Goal: Check status: Check status

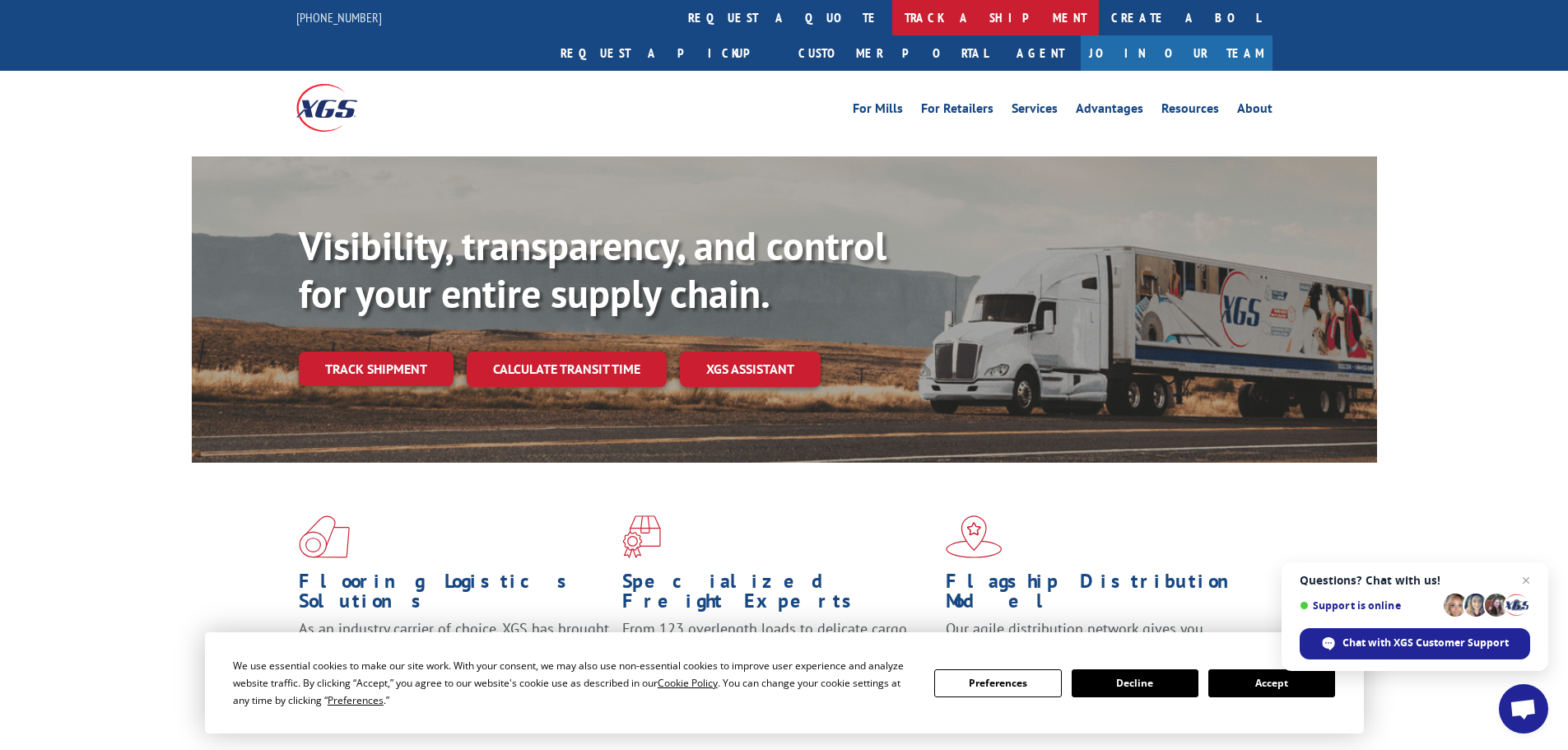
click at [892, 18] on link "track a shipment" at bounding box center [996, 17] width 207 height 35
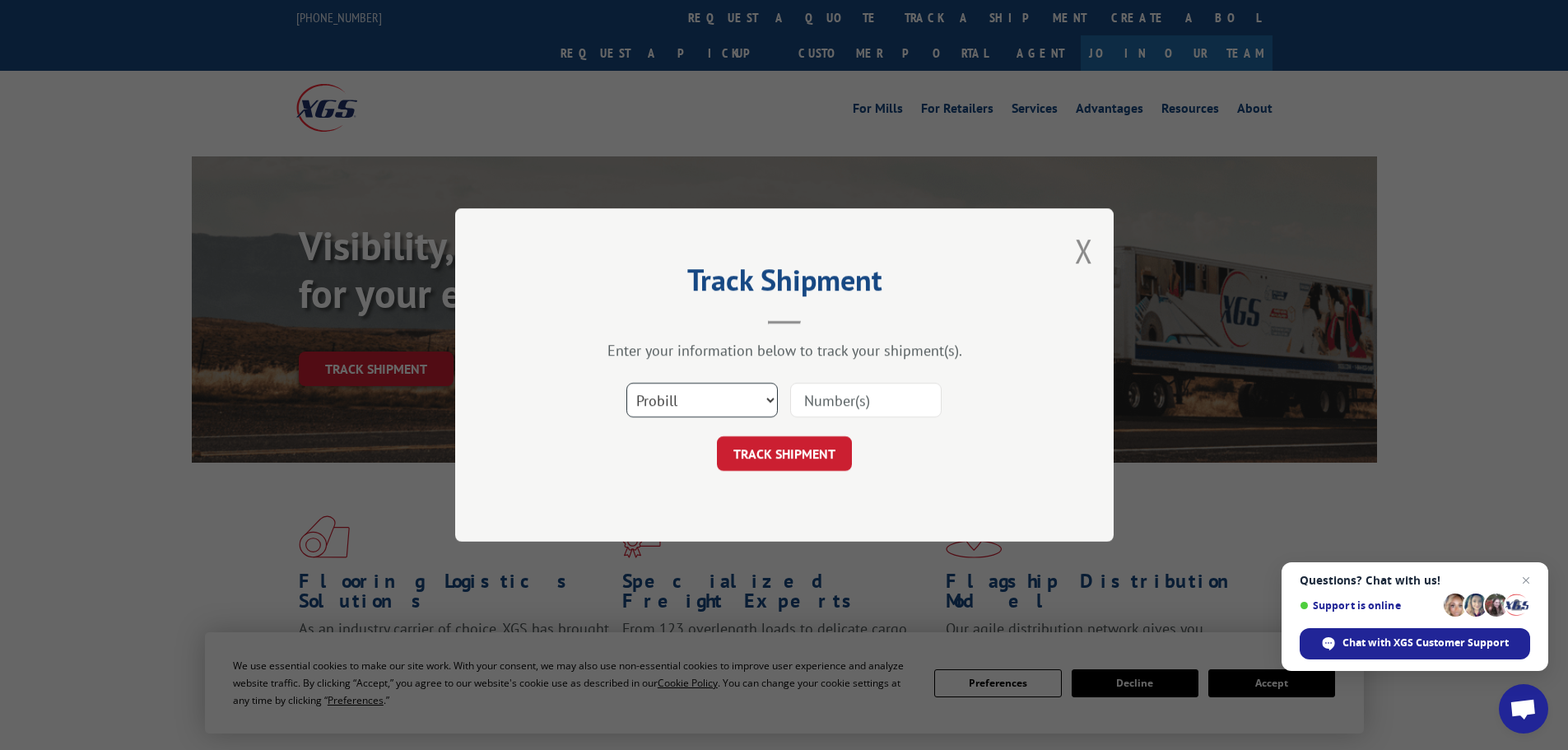
click at [692, 386] on select "Select category... Probill BOL PO" at bounding box center [701, 400] width 151 height 34
select select "bol"
click at [626, 383] on select "Select category... Probill BOL PO" at bounding box center [701, 400] width 151 height 34
click at [843, 399] on input at bounding box center [866, 400] width 151 height 34
type input "3365744"
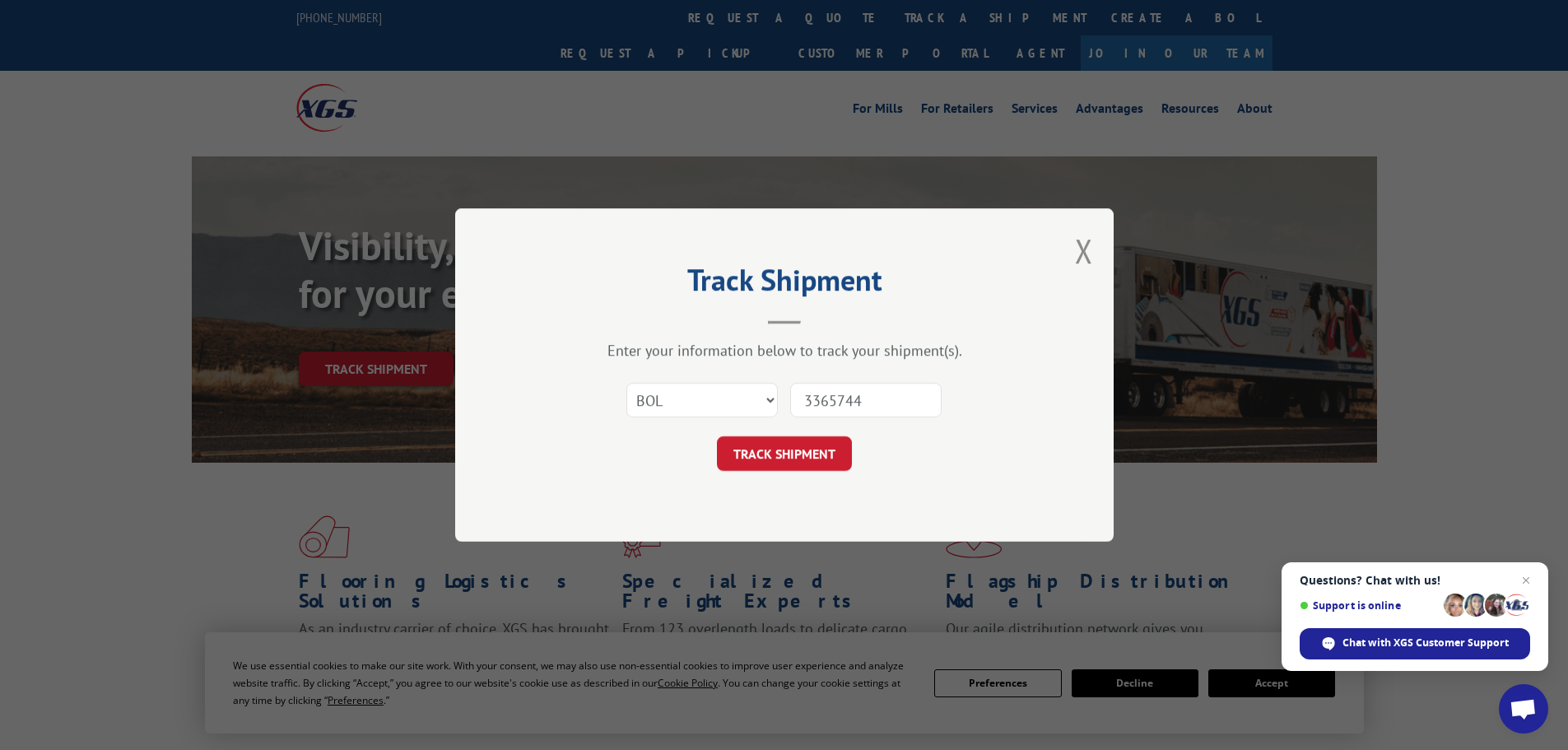
click button "TRACK SHIPMENT" at bounding box center [784, 453] width 135 height 34
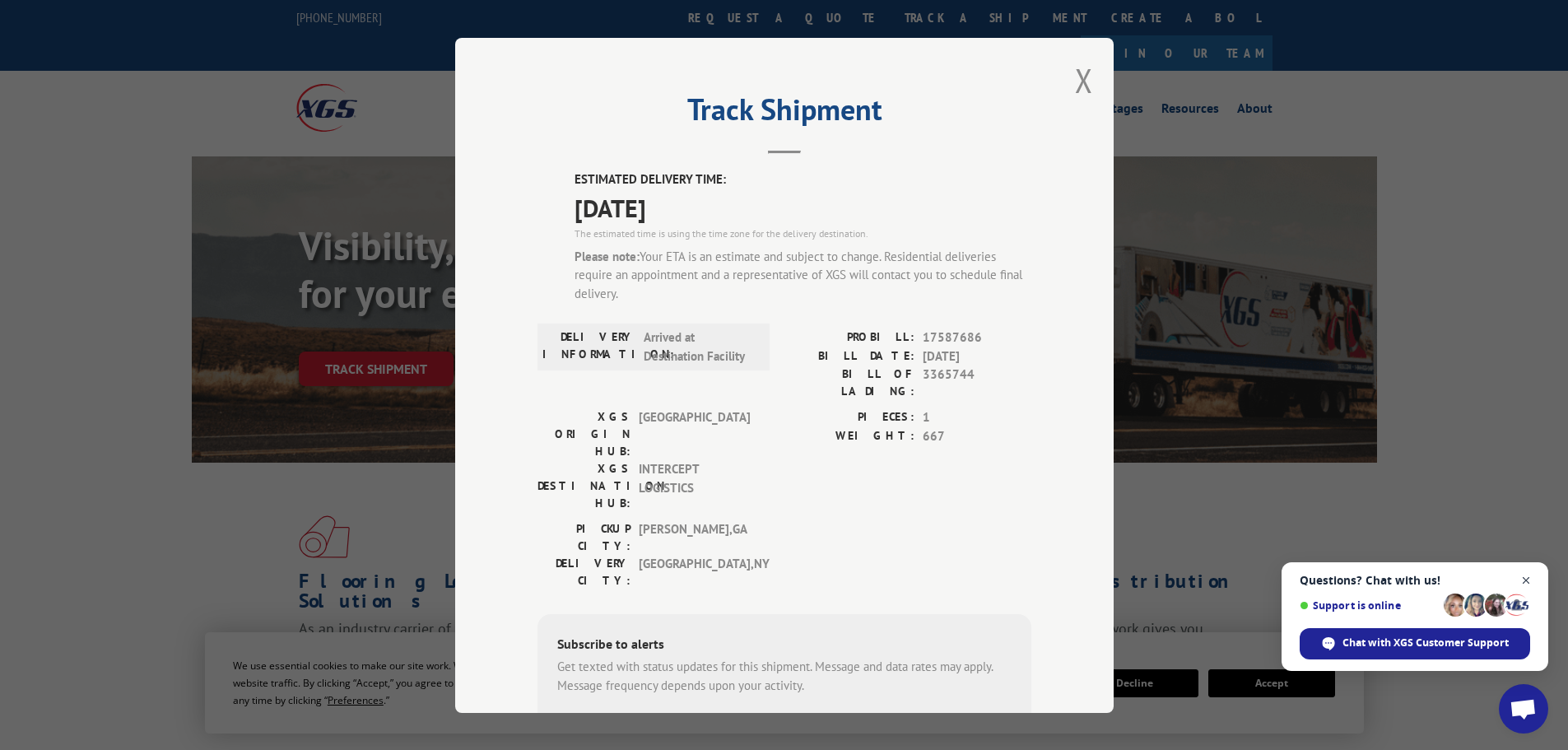
click at [1526, 578] on span "Open chat" at bounding box center [1527, 581] width 21 height 21
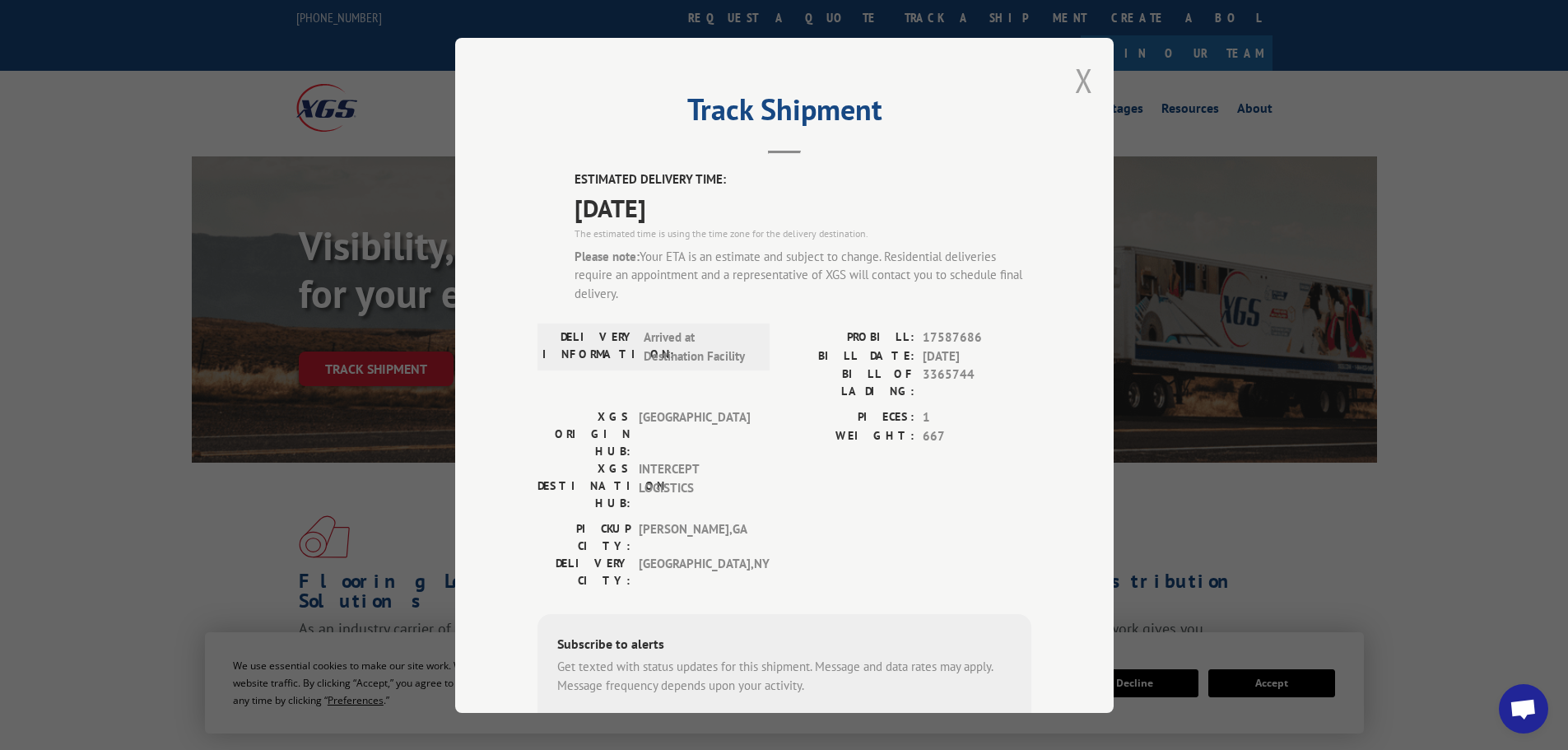
click at [1081, 89] on button "Close modal" at bounding box center [1084, 80] width 18 height 44
